Goal: Information Seeking & Learning: Learn about a topic

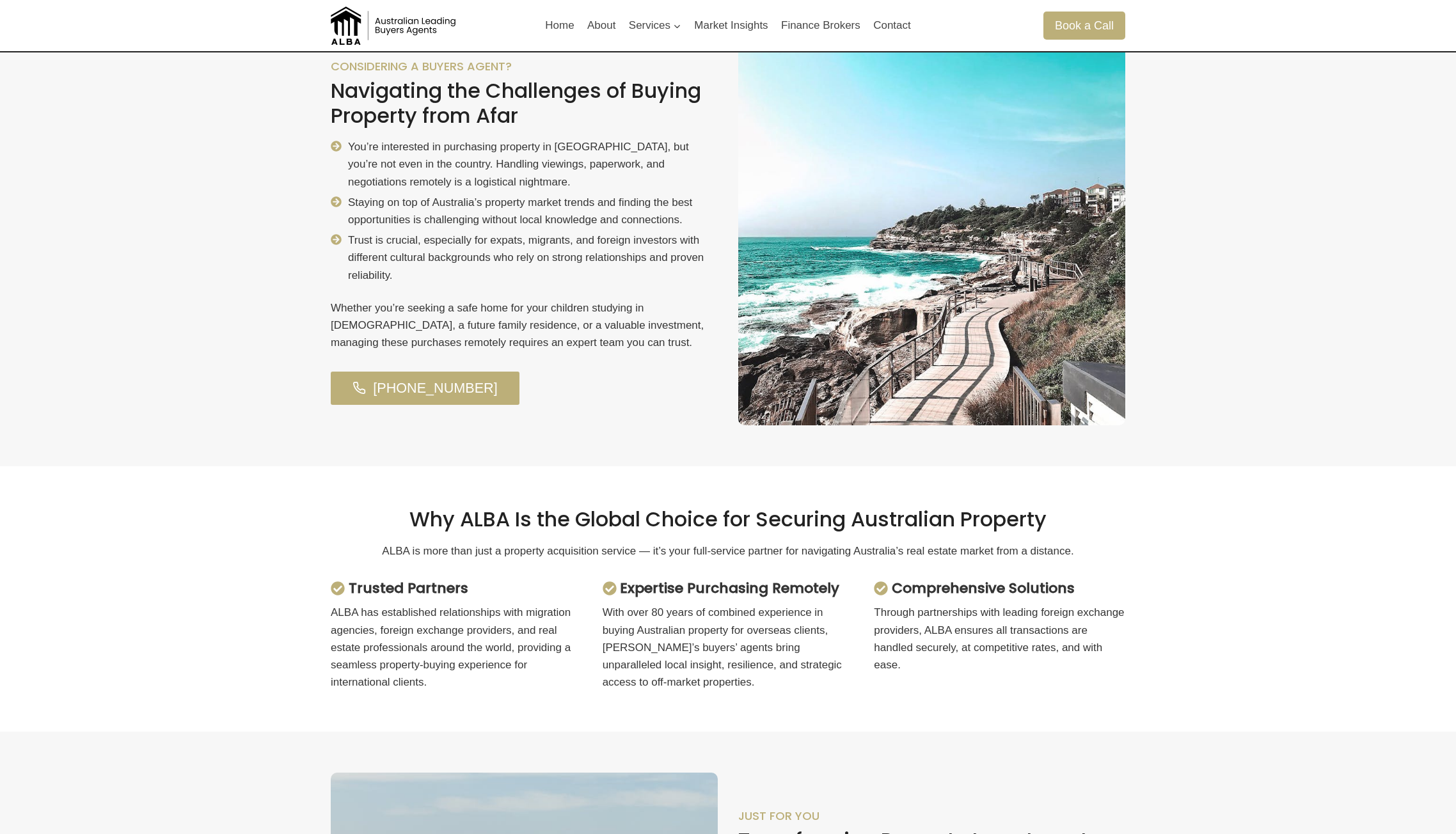
scroll to position [1024, 0]
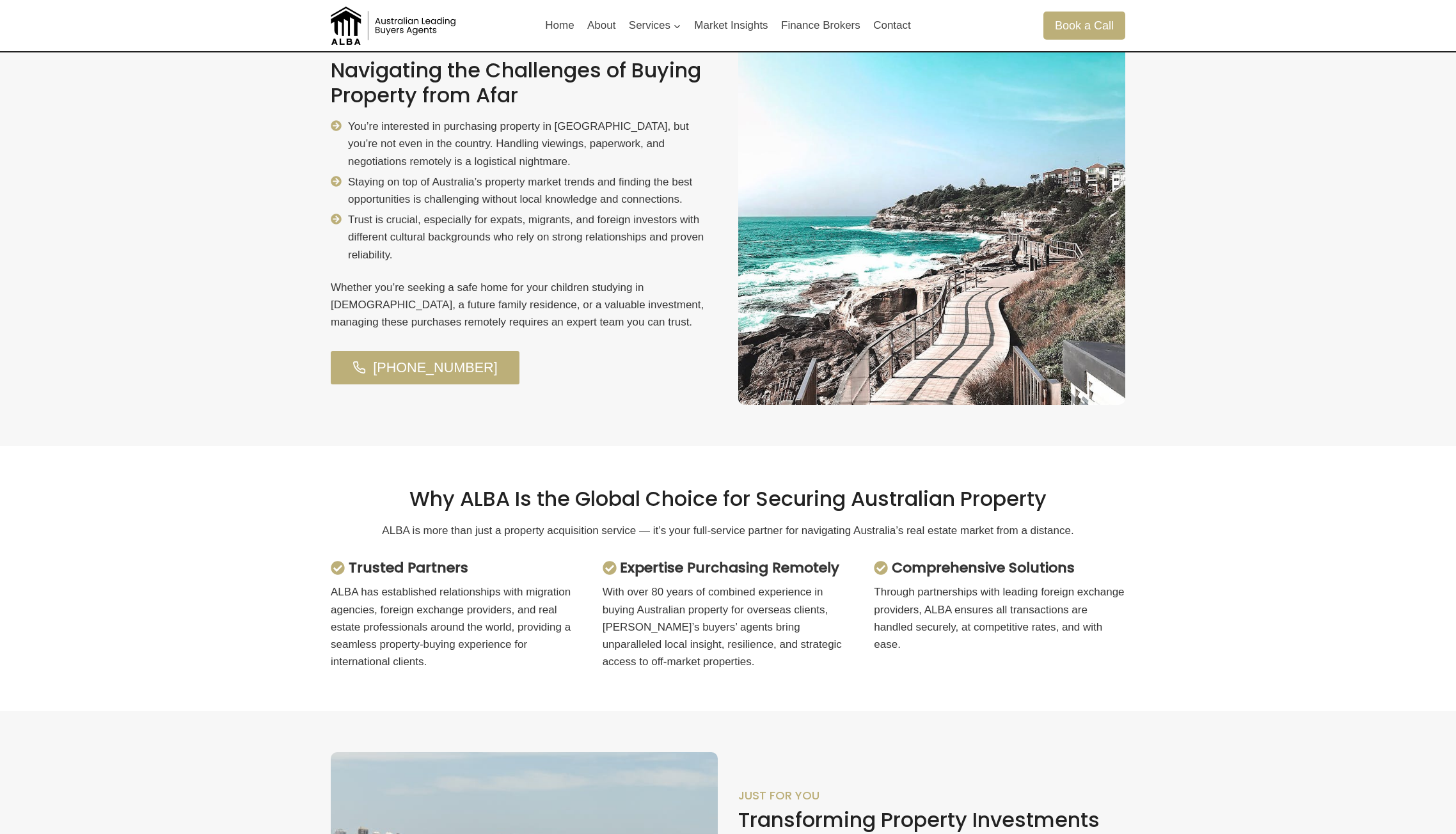
click at [625, 419] on div "considering a buyers agent? Navigating the Challenges of Buying Property from A…" at bounding box center [728, 211] width 825 height 469
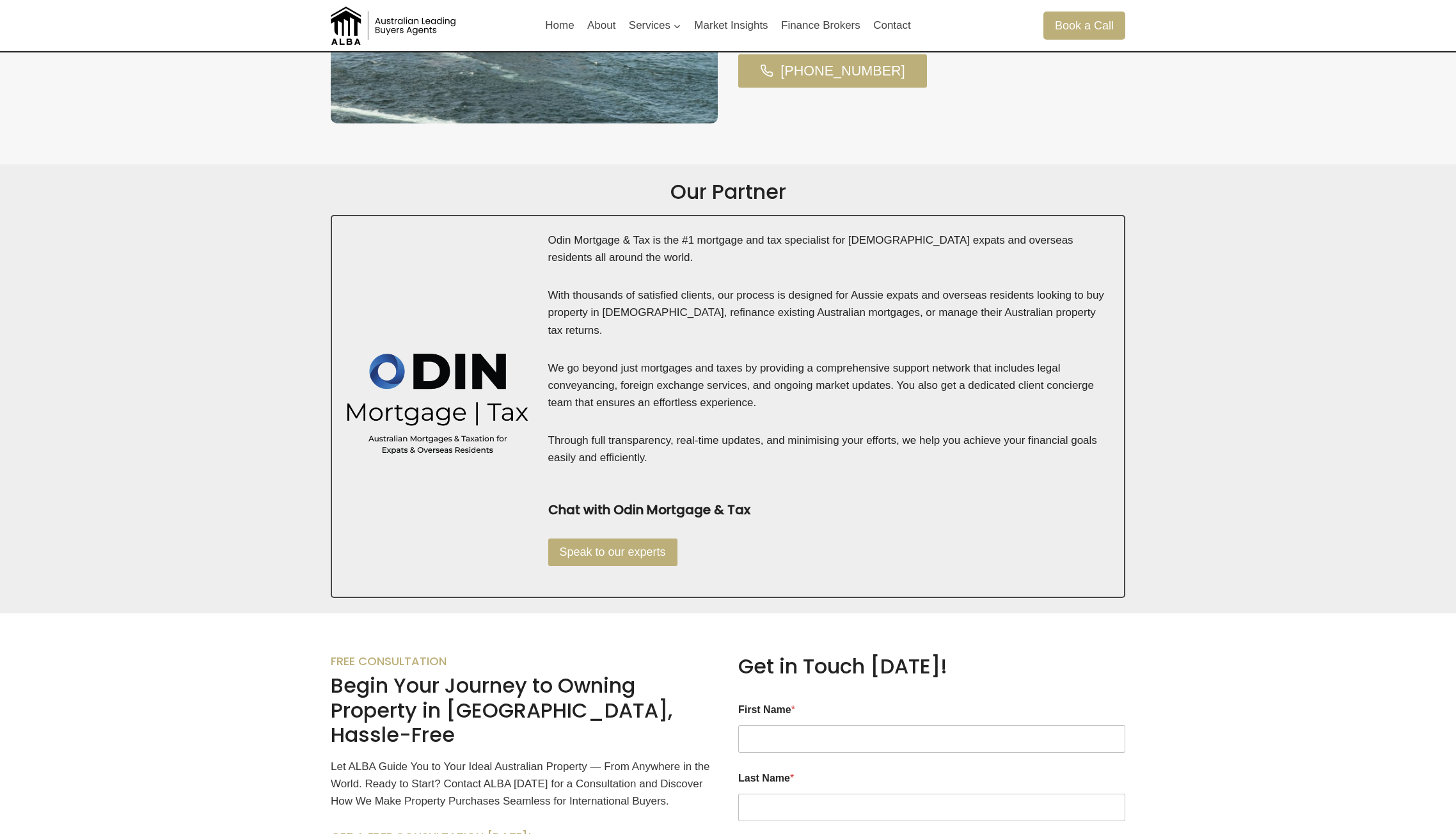
scroll to position [2048, 0]
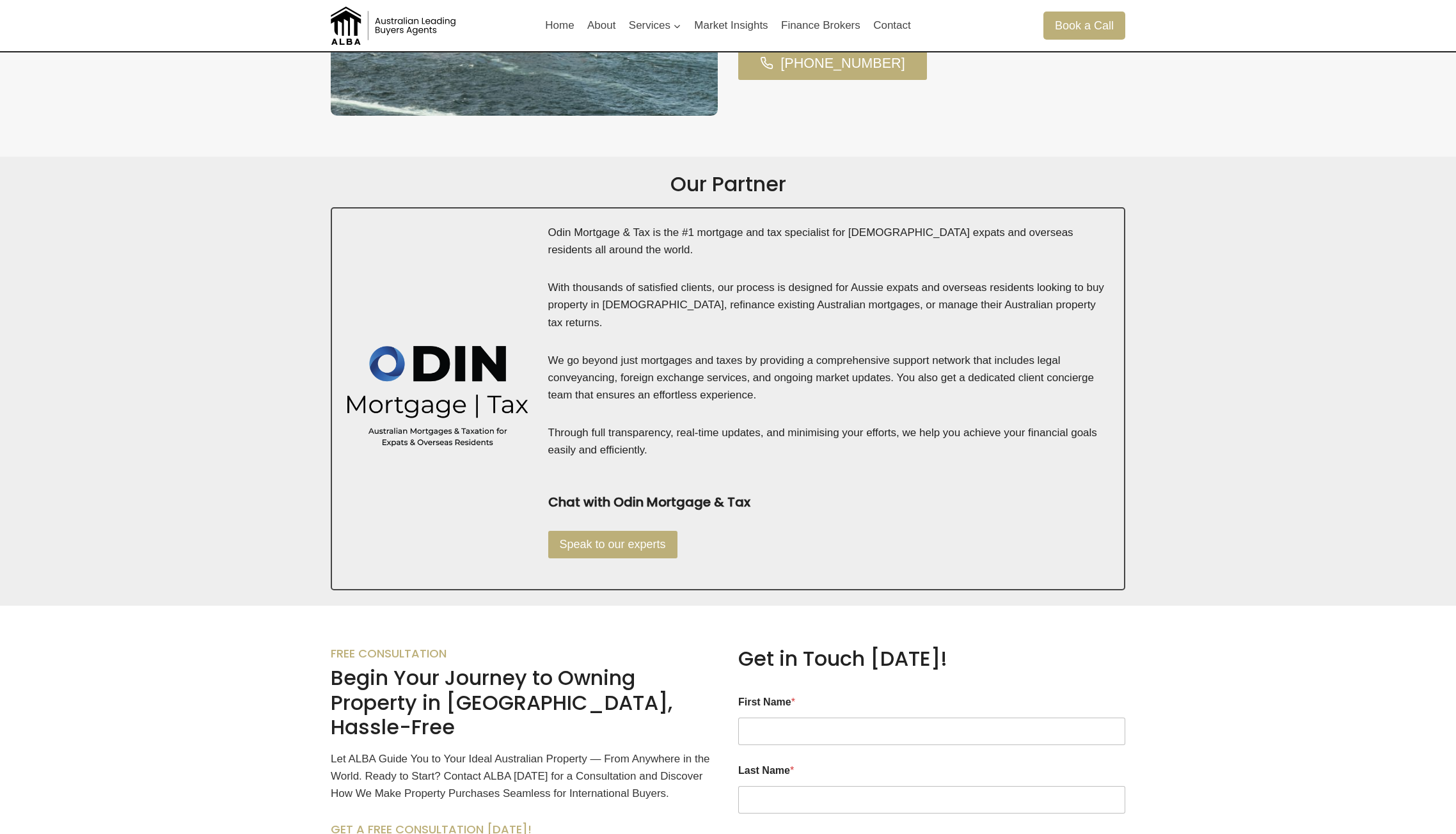
click at [670, 356] on p "We go beyond just mortgages and taxes by providing a comprehensive support netw…" at bounding box center [829, 378] width 561 height 52
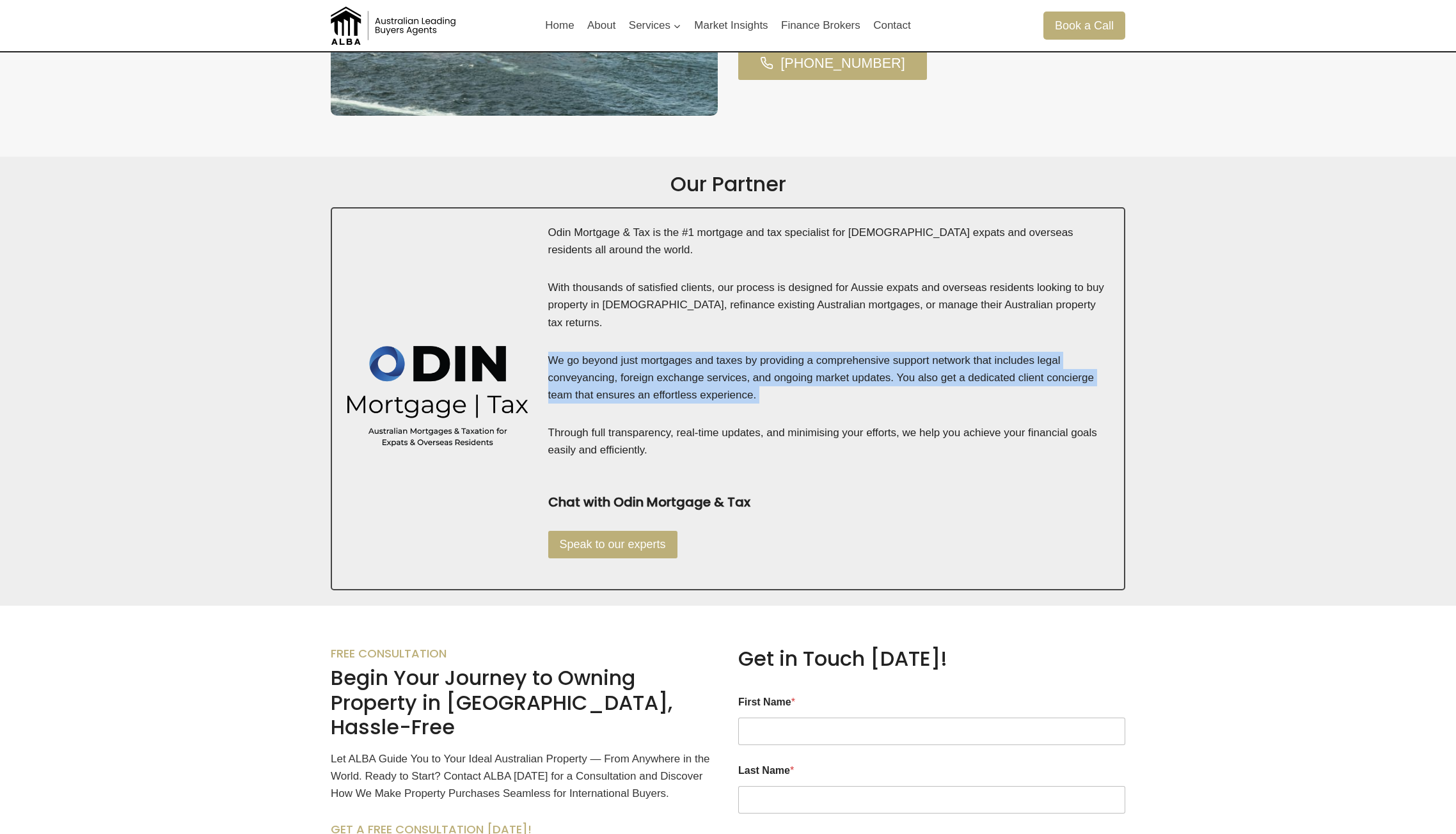
click at [670, 356] on p "We go beyond just mortgages and taxes by providing a comprehensive support netw…" at bounding box center [829, 378] width 561 height 52
click at [758, 371] on p "We go beyond just mortgages and taxes by providing a comprehensive support netw…" at bounding box center [829, 378] width 561 height 52
drag, startPoint x: 753, startPoint y: 380, endPoint x: 604, endPoint y: 358, distance: 150.6
click at [604, 358] on p "We go beyond just mortgages and taxes by providing a comprehensive support netw…" at bounding box center [829, 378] width 561 height 52
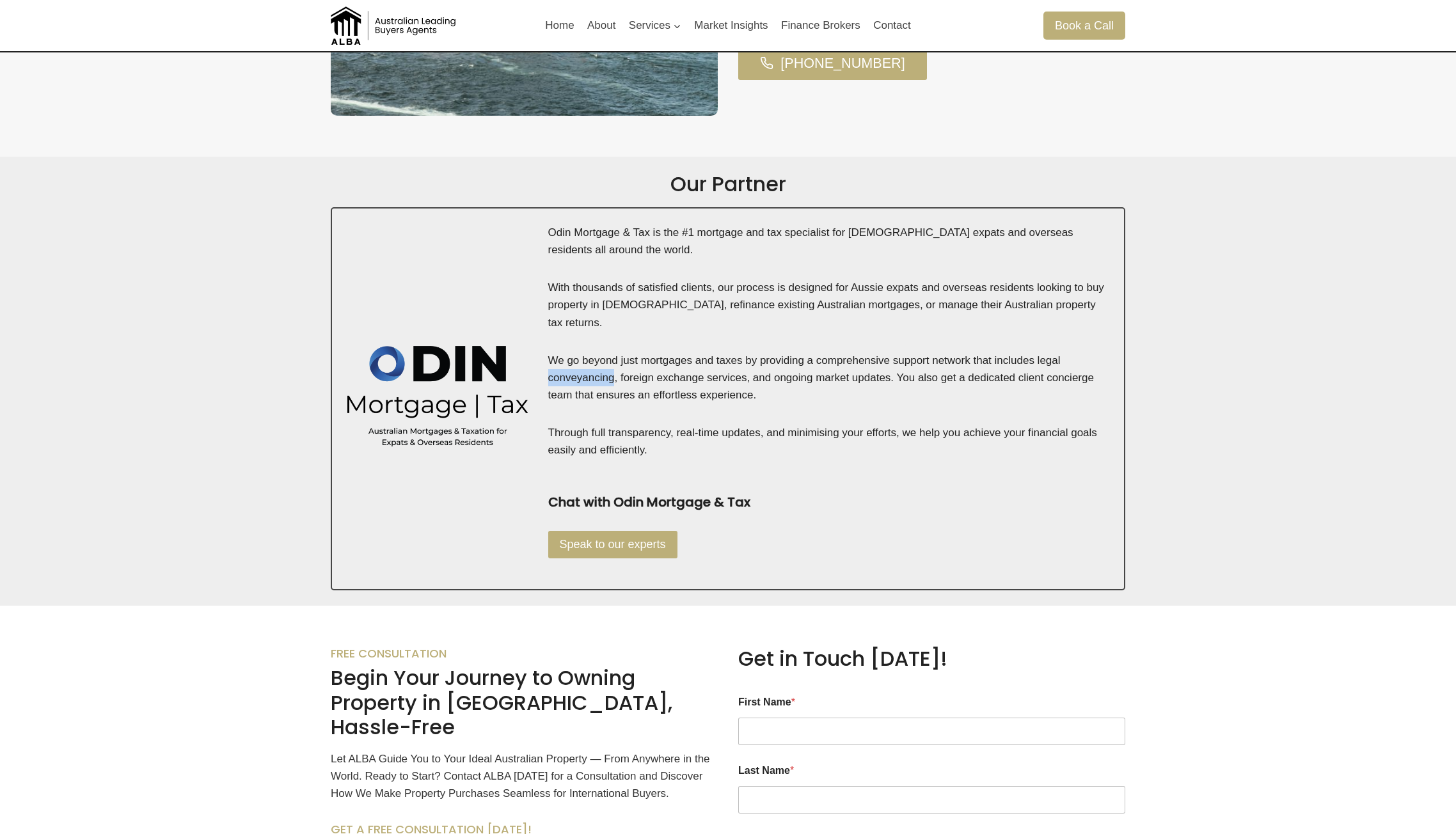
click at [604, 358] on p "We go beyond just mortgages and taxes by providing a comprehensive support netw…" at bounding box center [829, 378] width 561 height 52
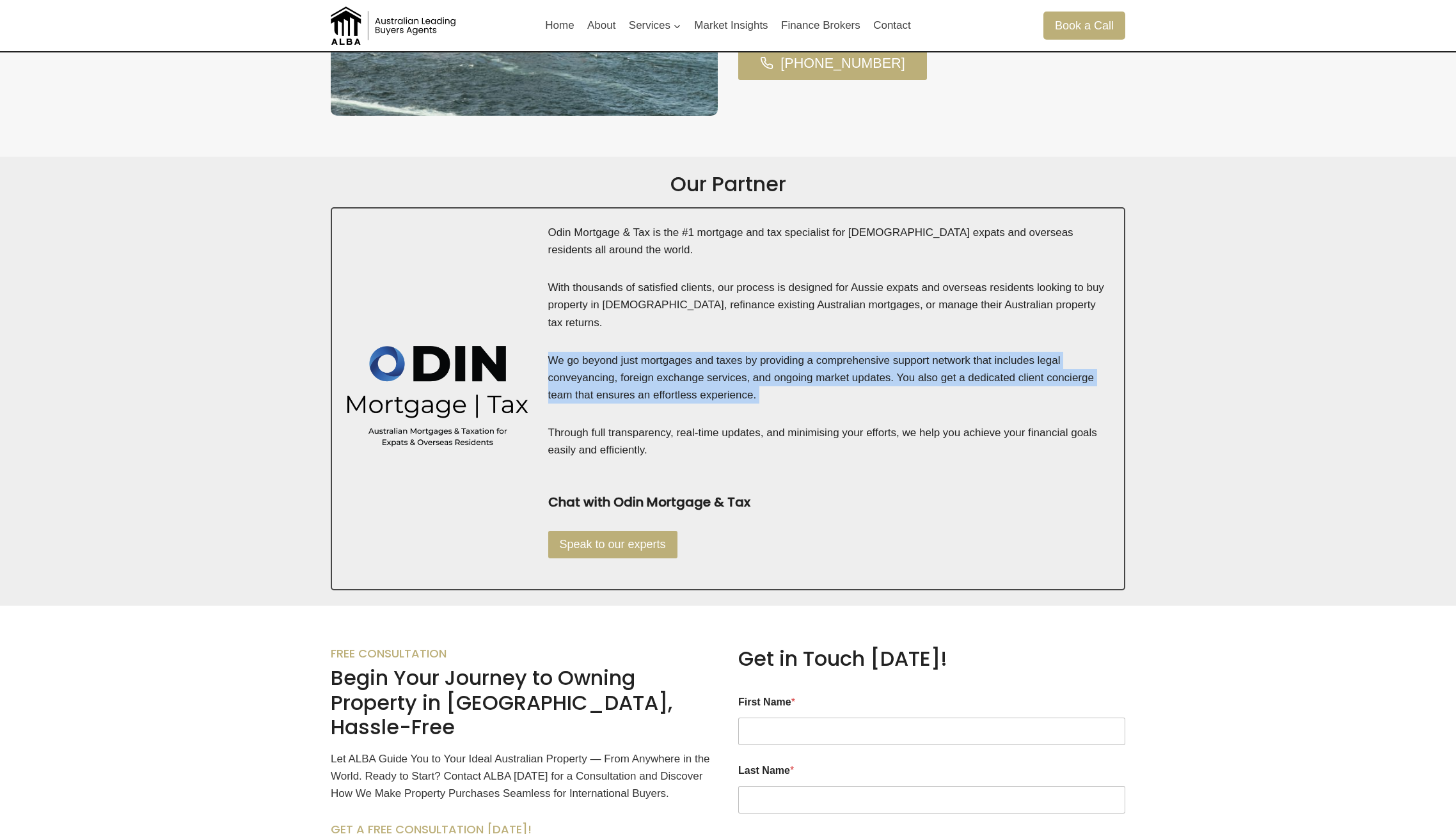
click at [604, 358] on p "We go beyond just mortgages and taxes by providing a comprehensive support netw…" at bounding box center [829, 378] width 561 height 52
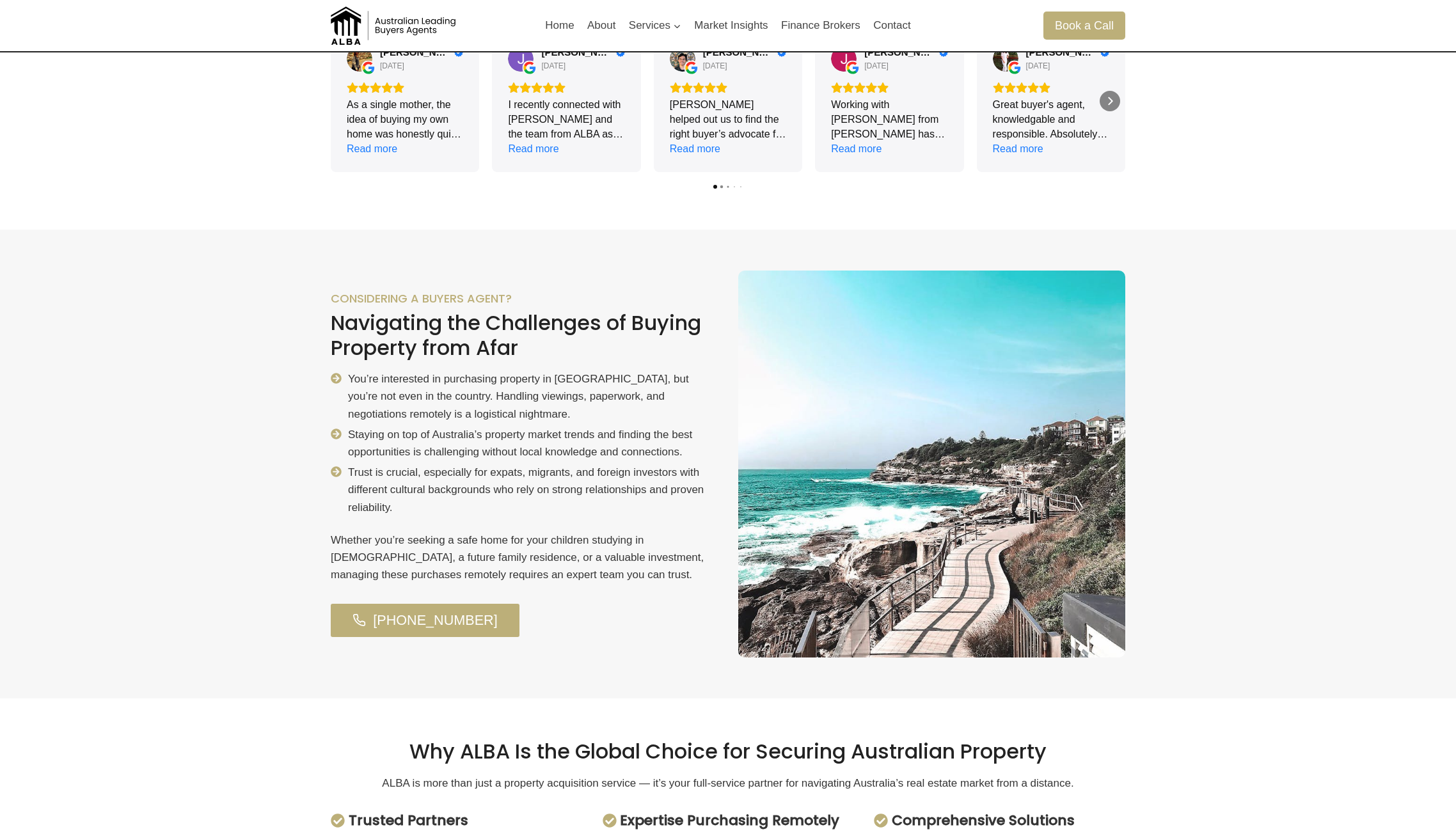
scroll to position [576, 0]
